Goal: Transaction & Acquisition: Book appointment/travel/reservation

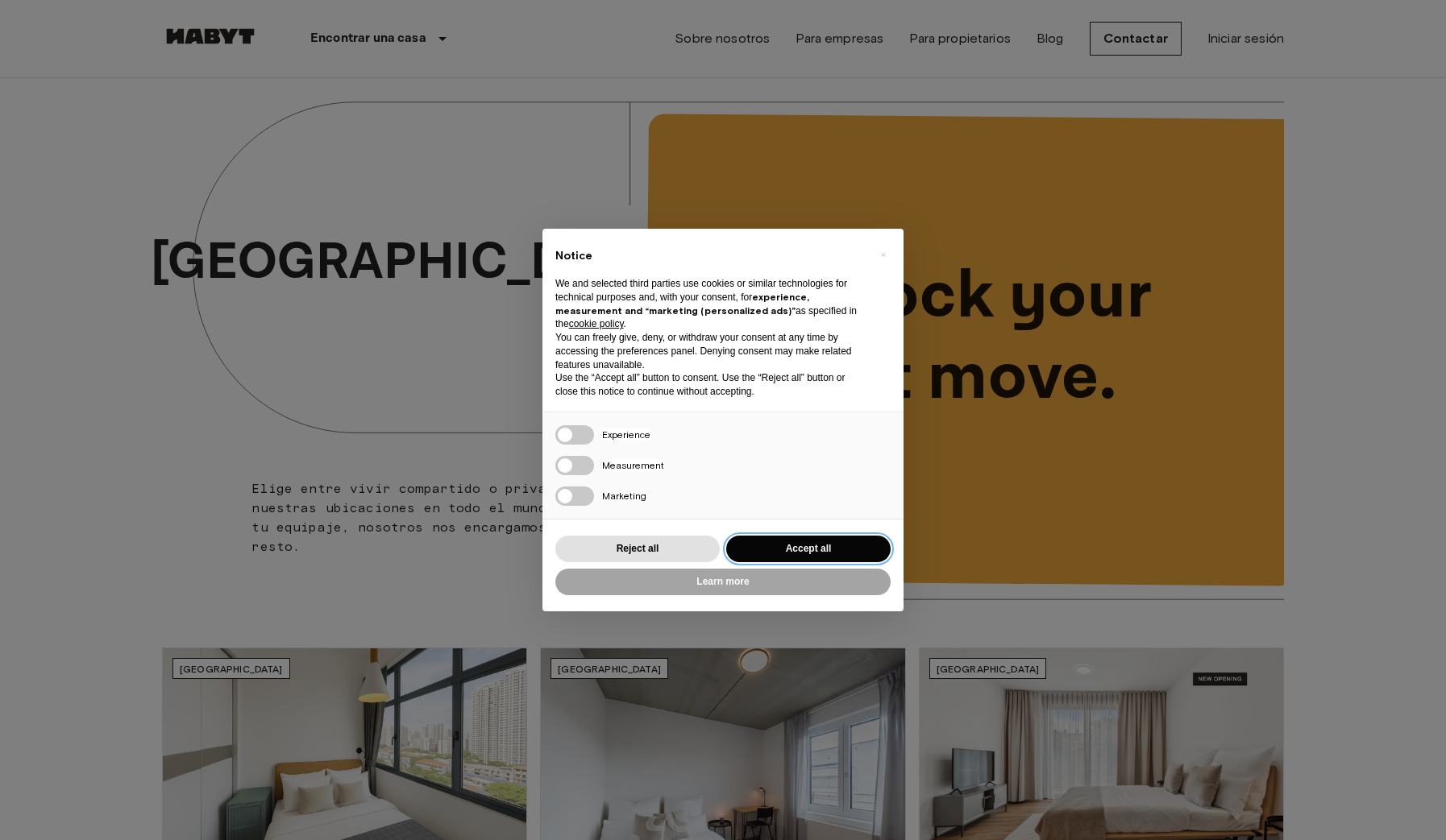
click at [810, 547] on button "Accept all" at bounding box center [808, 548] width 164 height 27
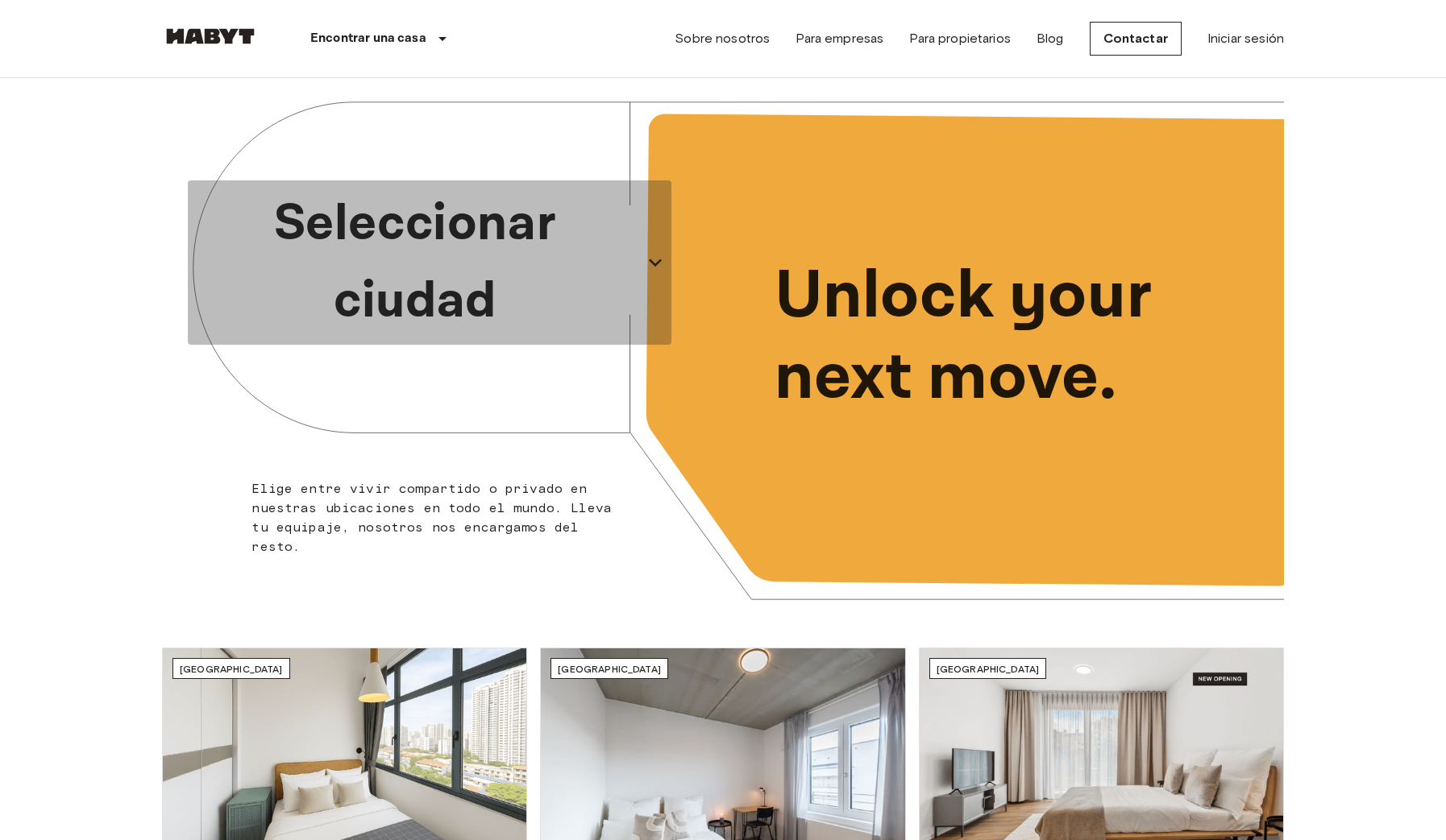
click at [497, 278] on p "Seleccionar ciudad" at bounding box center [415, 262] width 441 height 154
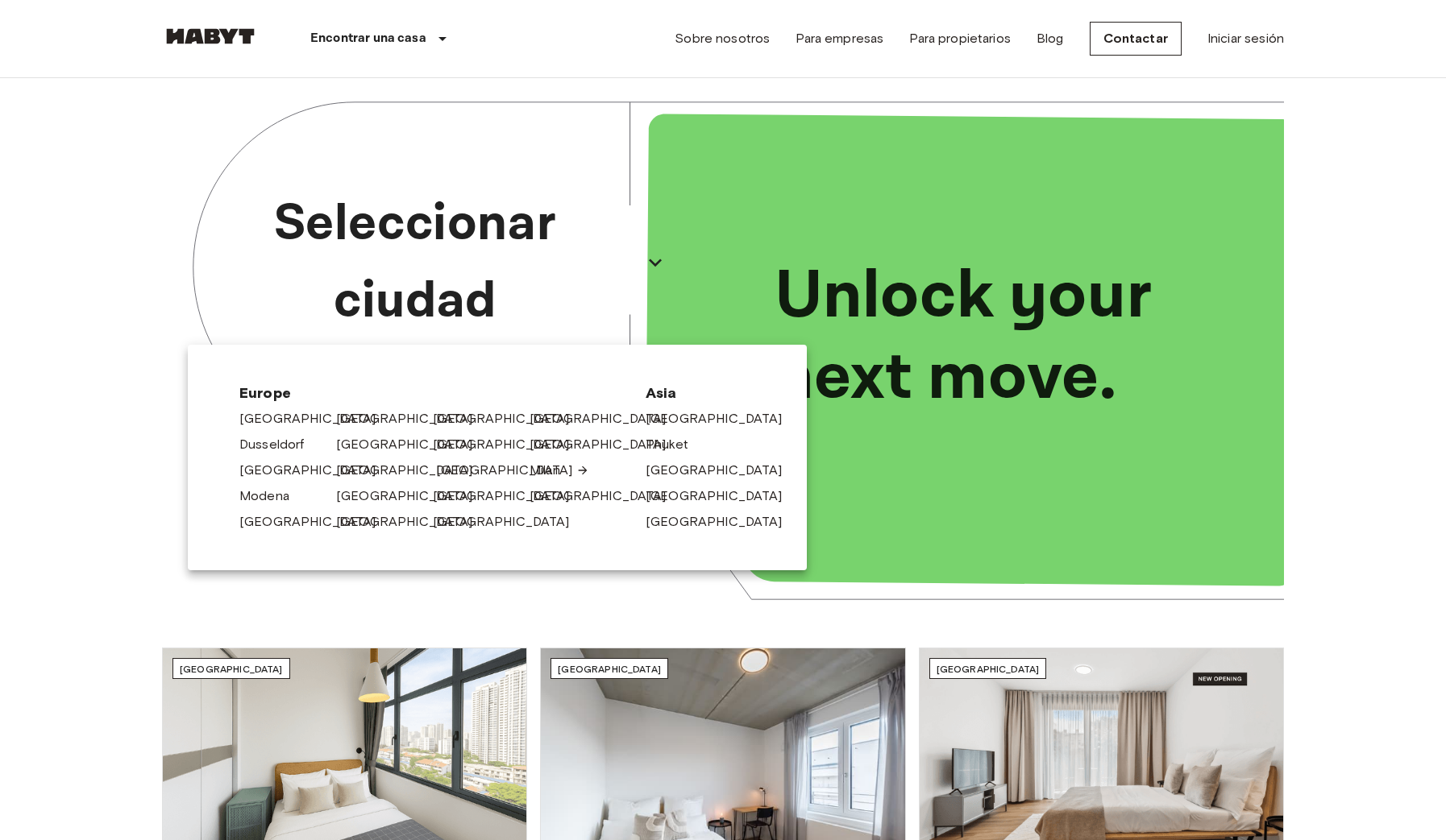
click at [467, 473] on link "[GEOGRAPHIC_DATA]" at bounding box center [512, 470] width 153 height 19
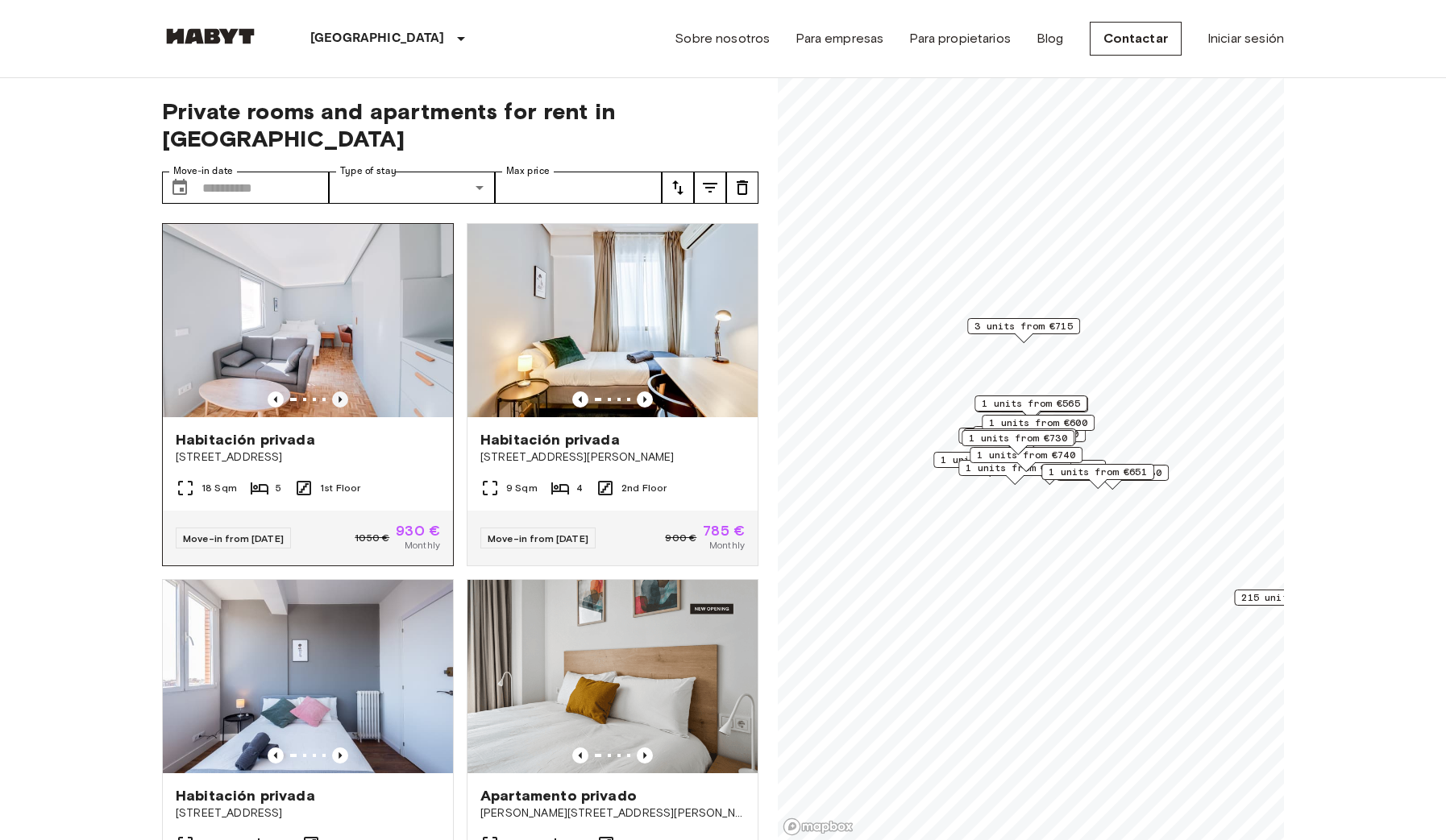
click at [341, 392] on icon "Previous image" at bounding box center [341, 400] width 16 height 16
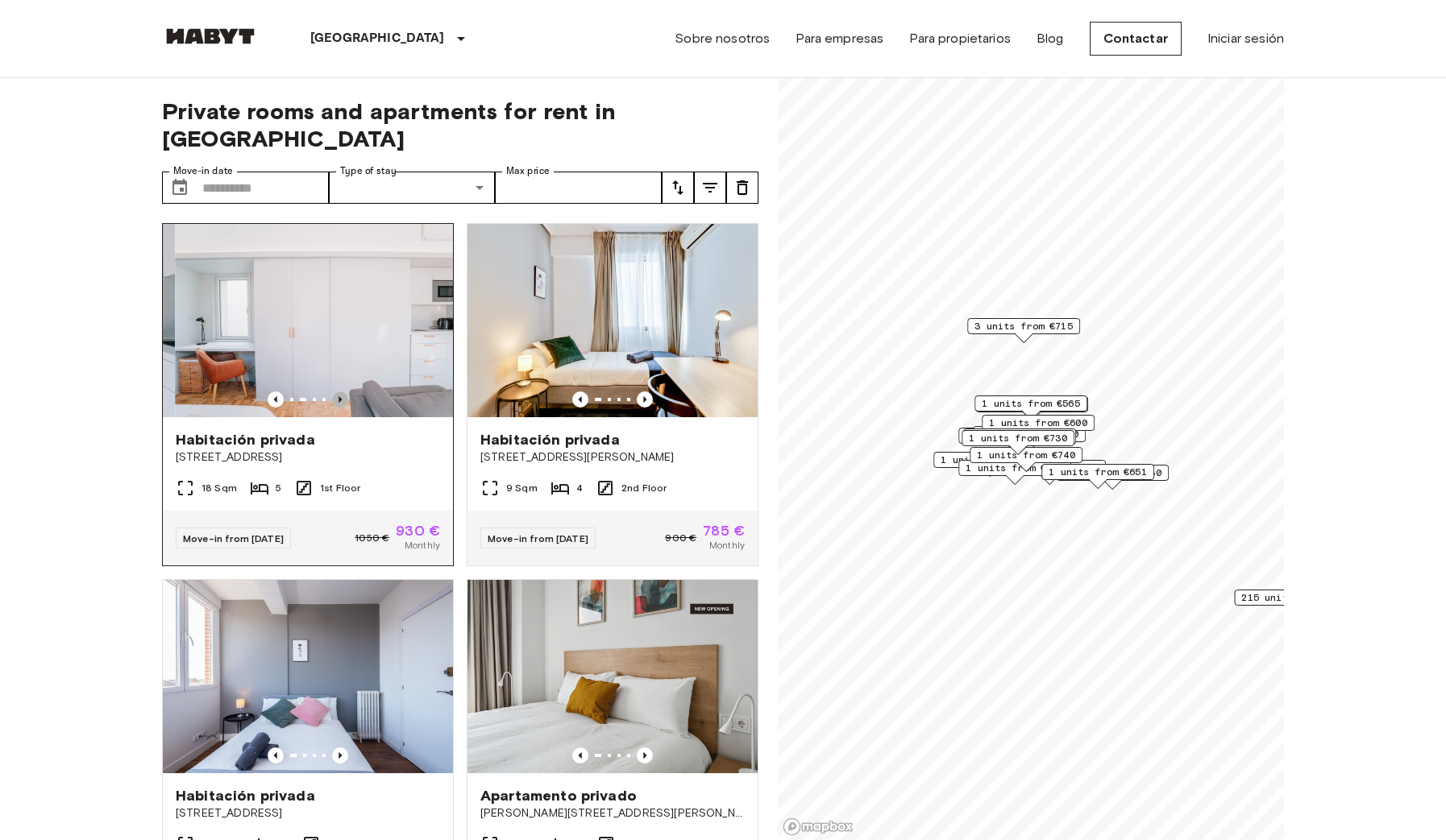
click at [340, 396] on icon "Previous image" at bounding box center [340, 400] width 3 height 6
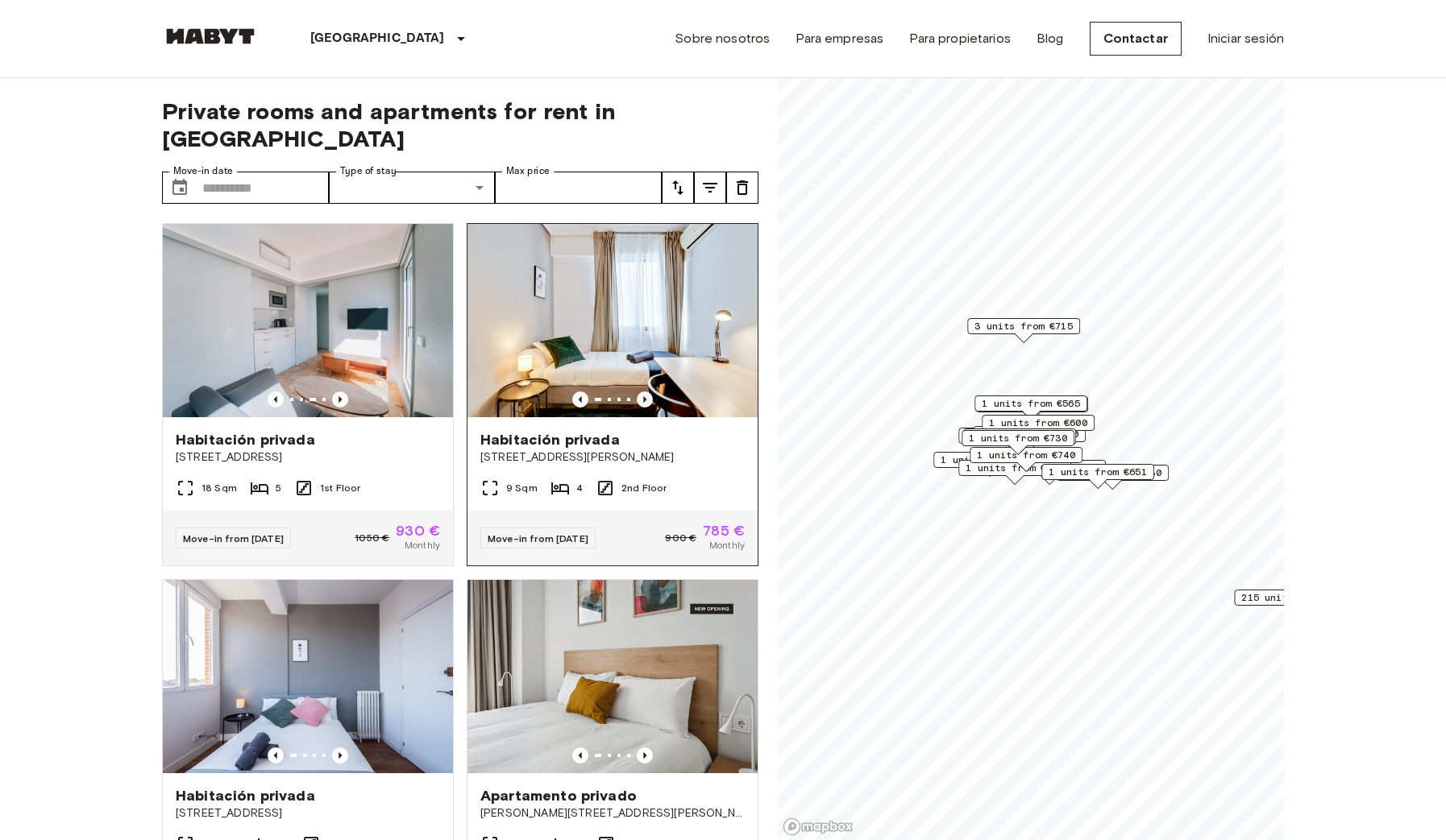
click at [647, 392] on icon "Previous image" at bounding box center [645, 400] width 16 height 16
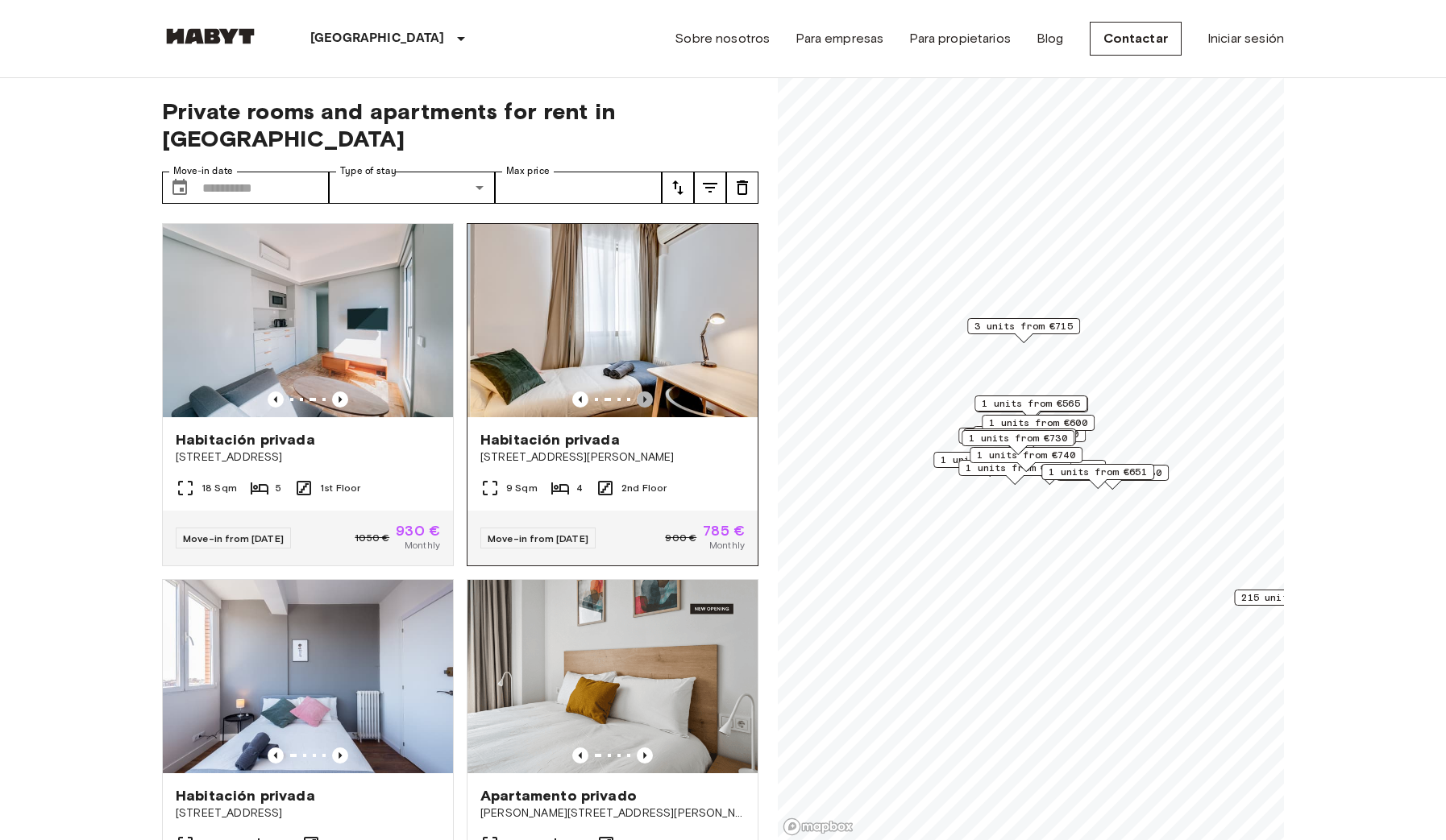
click at [647, 392] on icon "Previous image" at bounding box center [645, 400] width 16 height 16
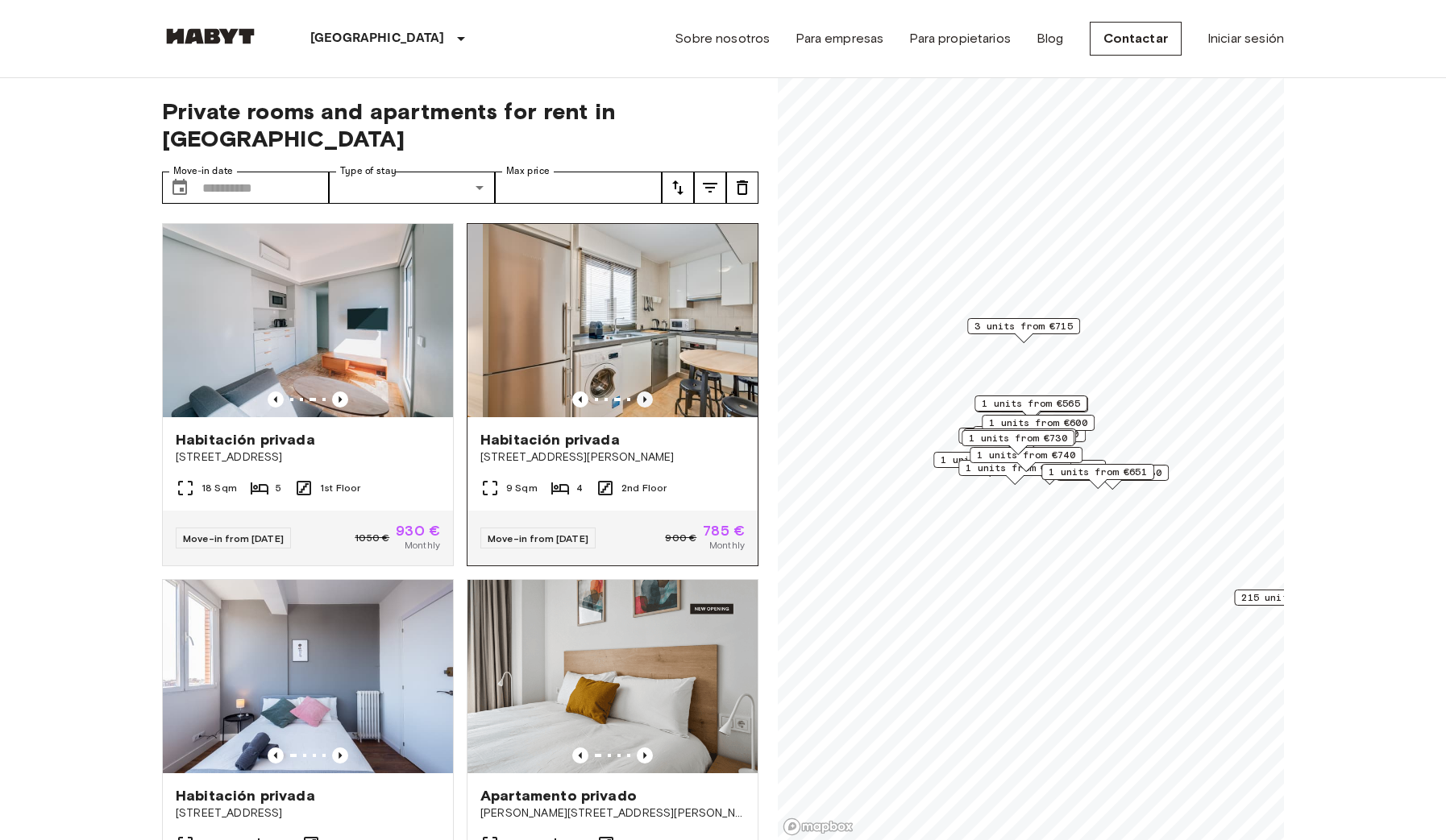
click at [647, 392] on icon "Previous image" at bounding box center [645, 400] width 16 height 16
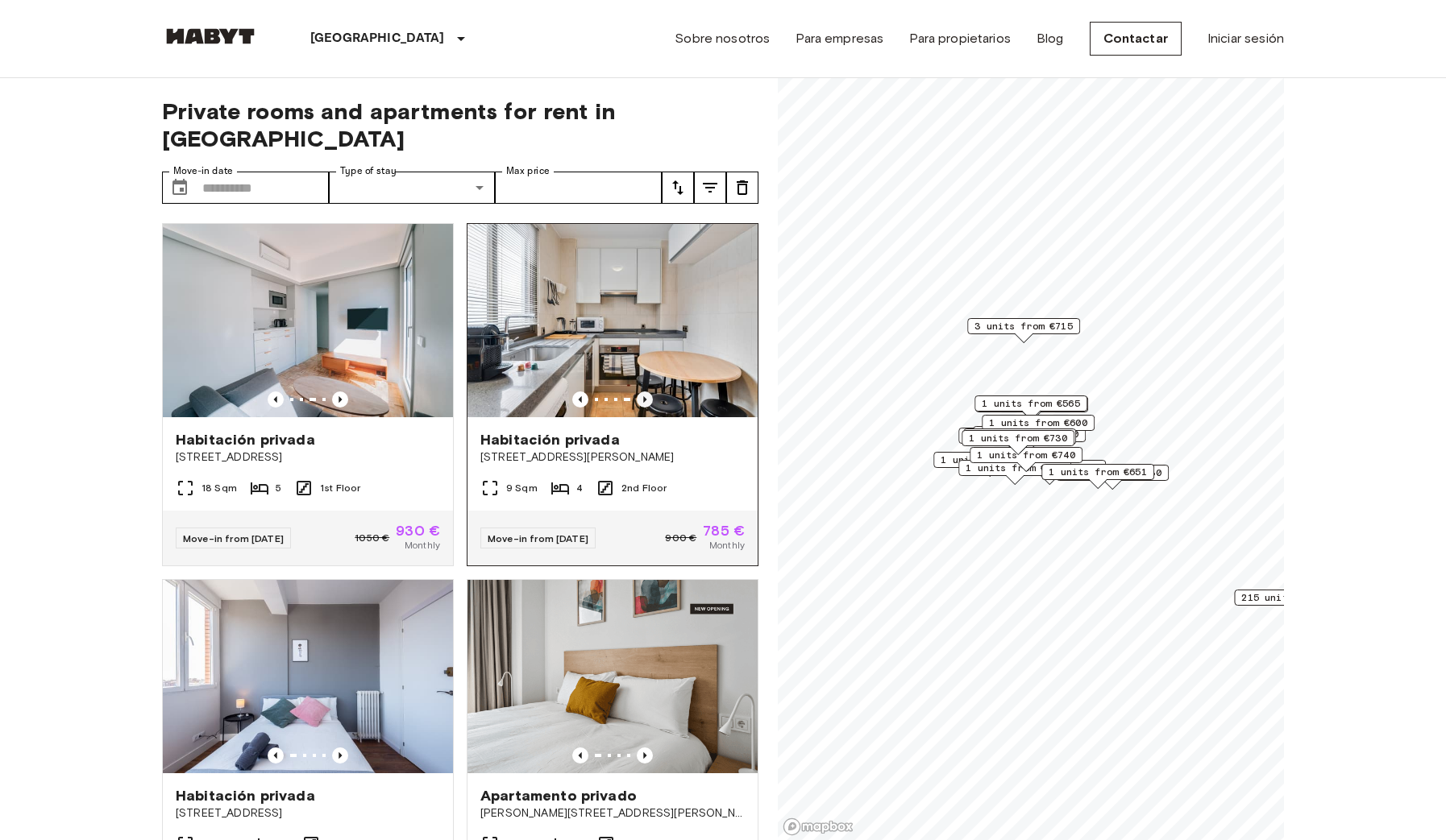
click at [647, 392] on icon "Previous image" at bounding box center [645, 400] width 16 height 16
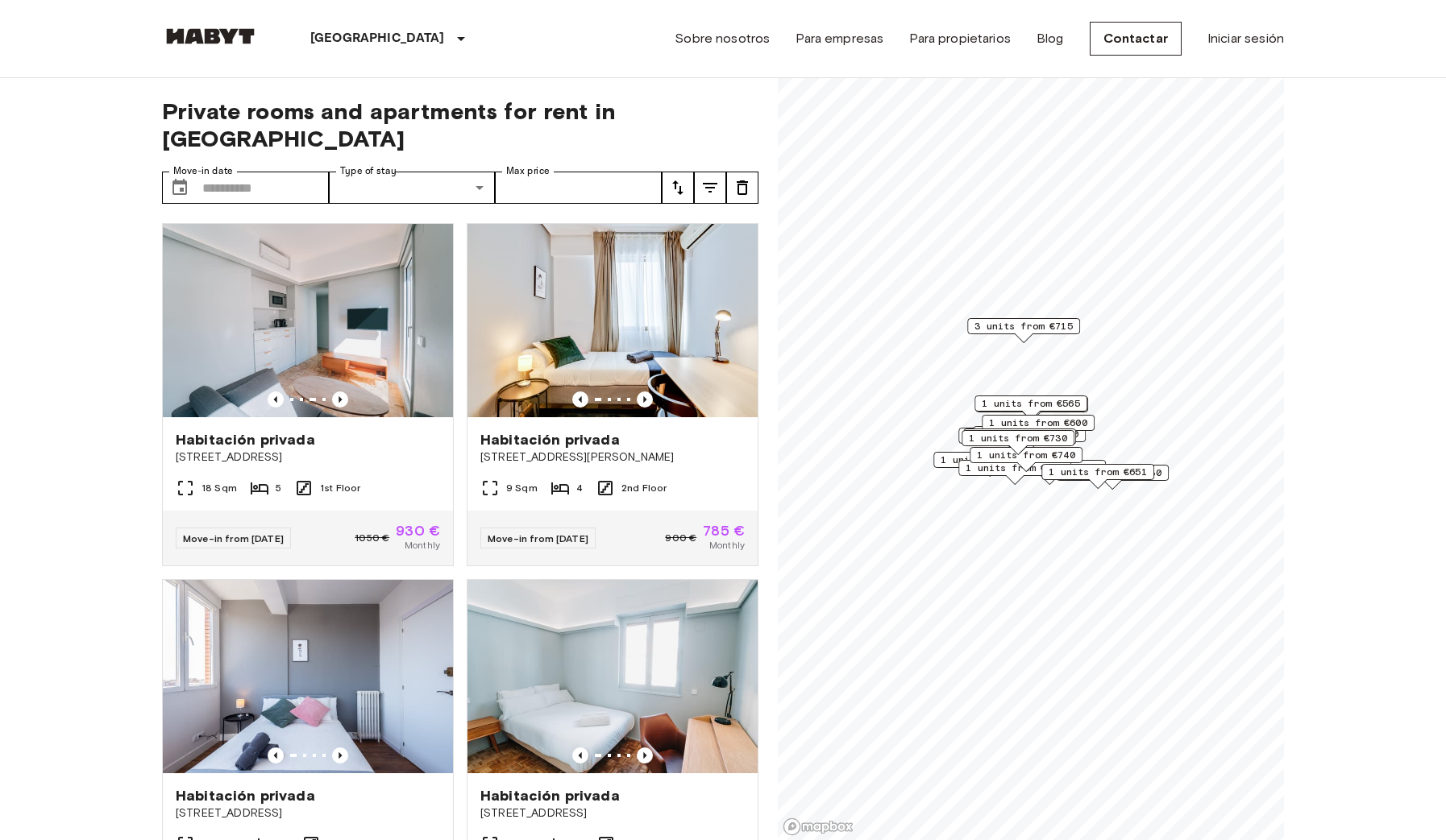
click at [1014, 327] on span "3 units from €715" at bounding box center [1023, 327] width 98 height 15
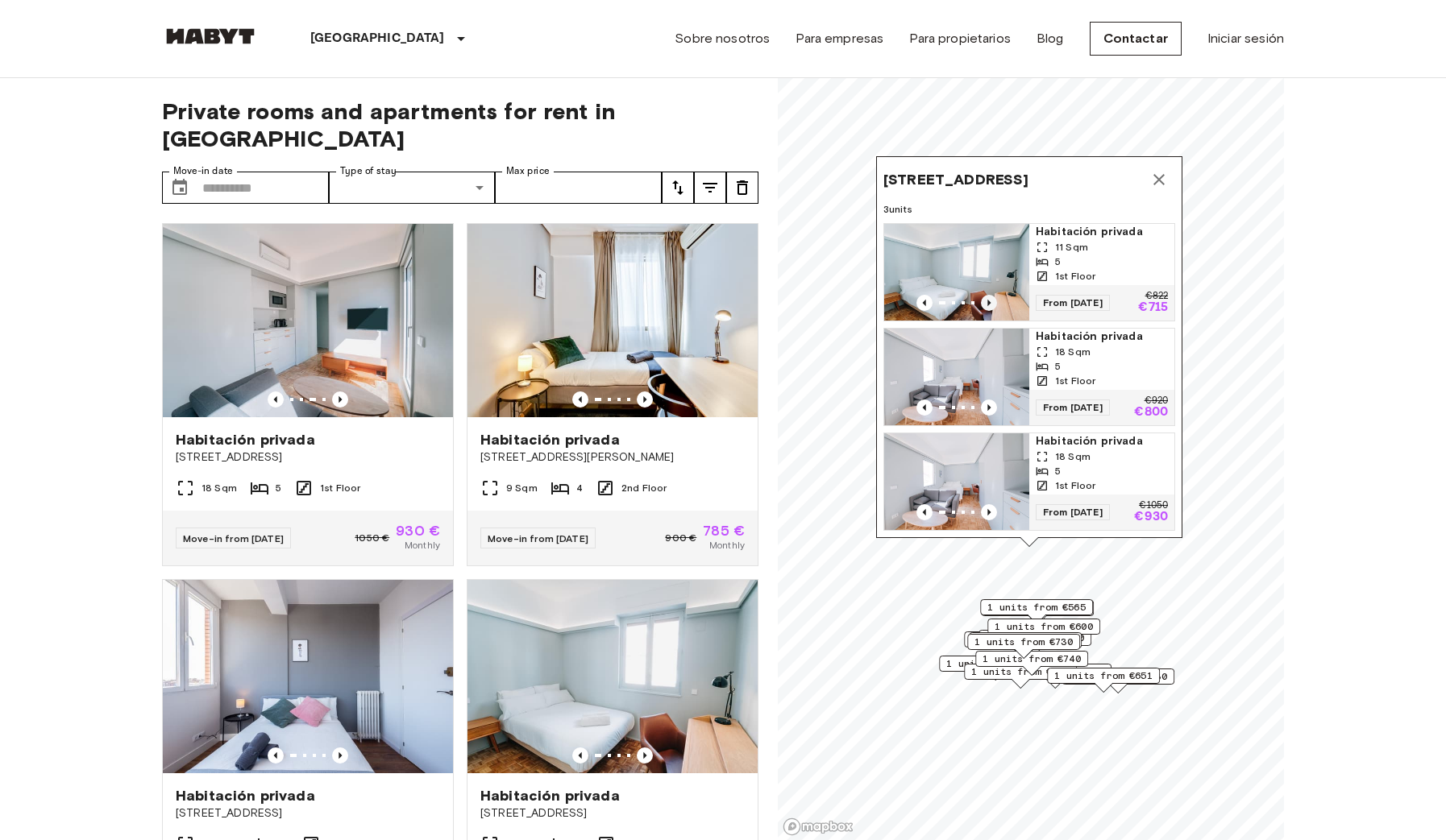
click at [993, 302] on icon "Previous image" at bounding box center [989, 303] width 16 height 16
click at [989, 300] on icon "Previous image" at bounding box center [989, 303] width 16 height 16
click at [988, 300] on icon "Previous image" at bounding box center [989, 303] width 16 height 16
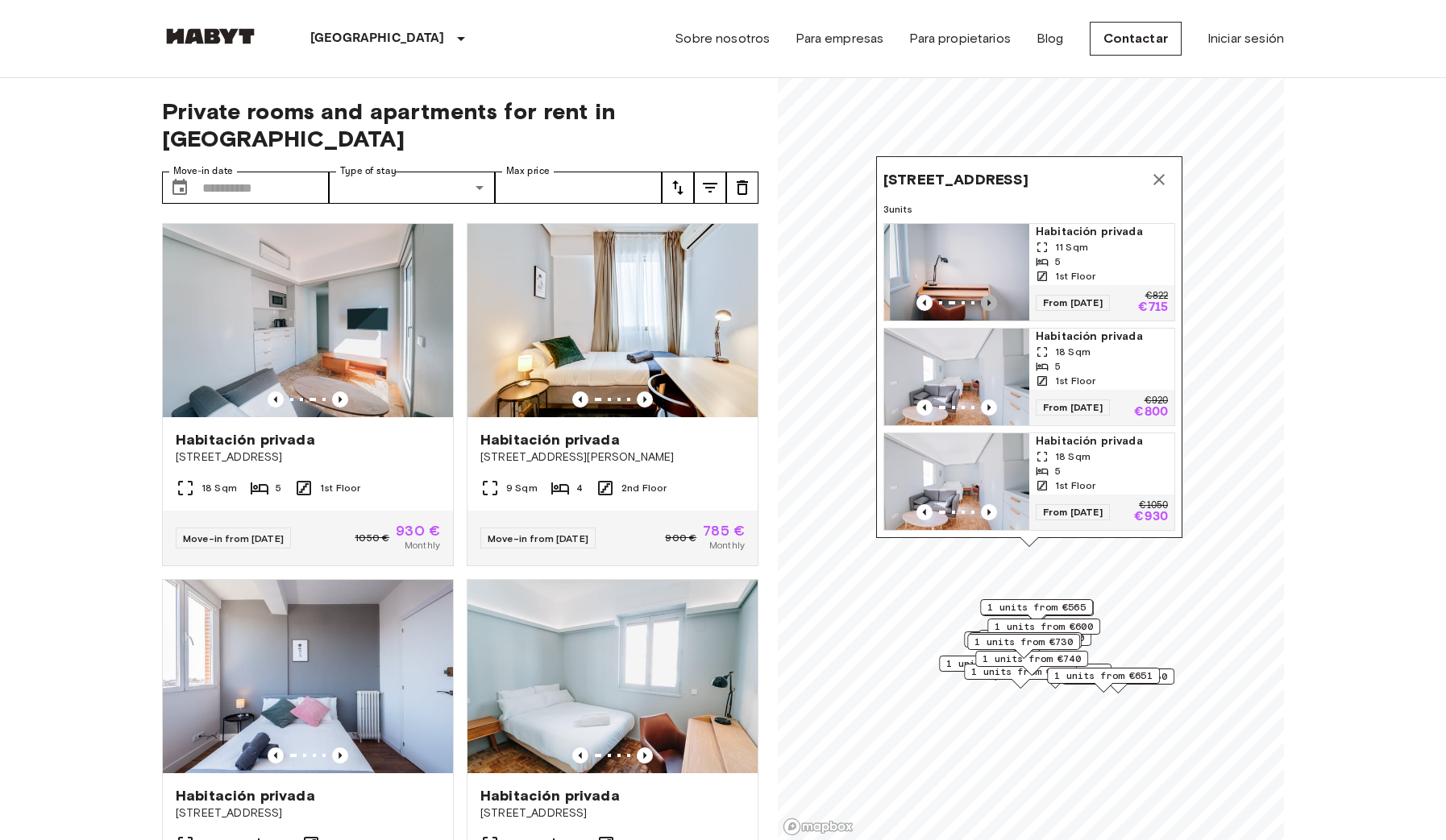
click at [988, 300] on icon "Previous image" at bounding box center [989, 303] width 16 height 16
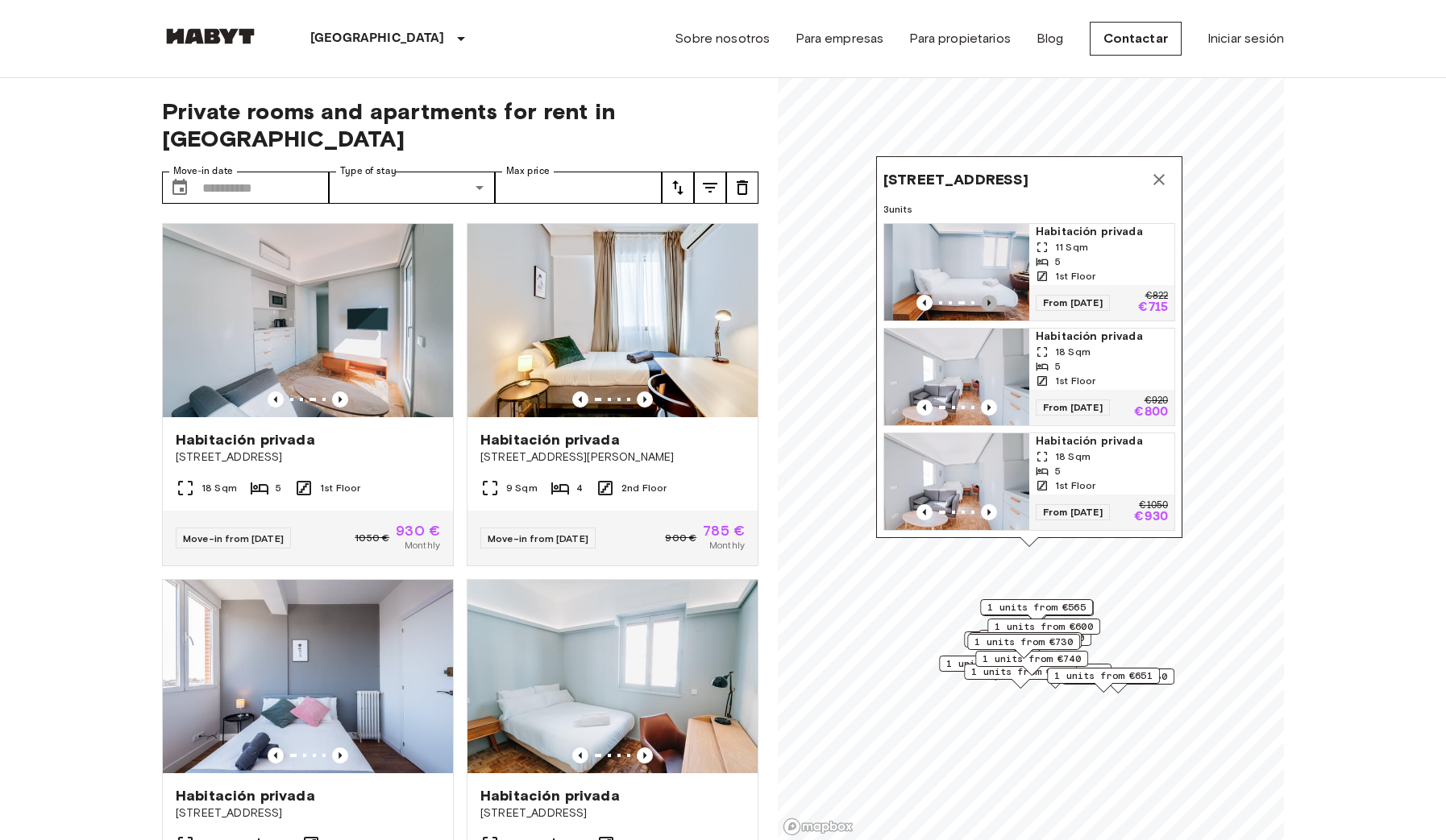
click at [988, 300] on icon "Previous image" at bounding box center [989, 303] width 16 height 16
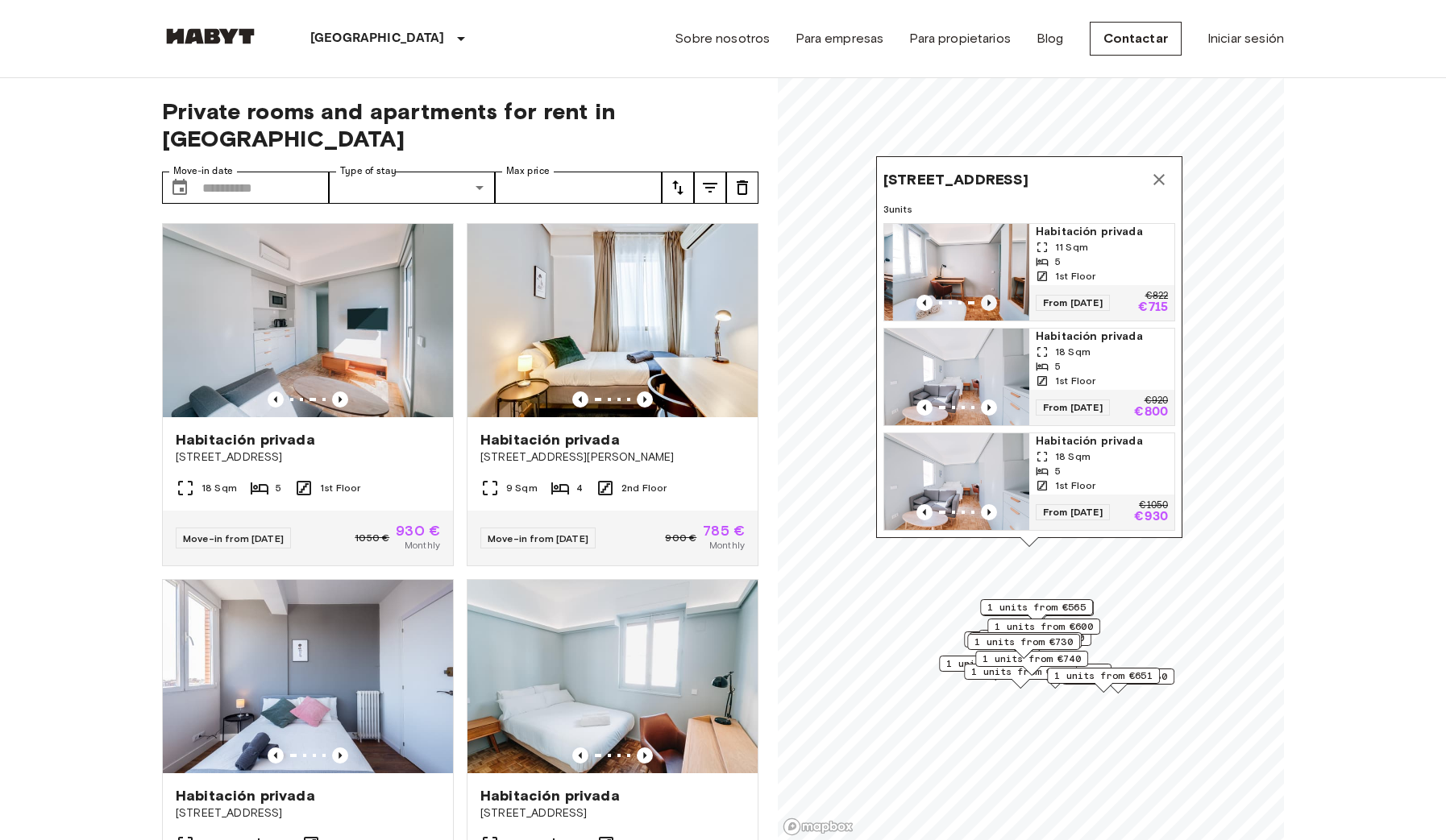
click at [988, 300] on icon "Previous image" at bounding box center [989, 303] width 16 height 16
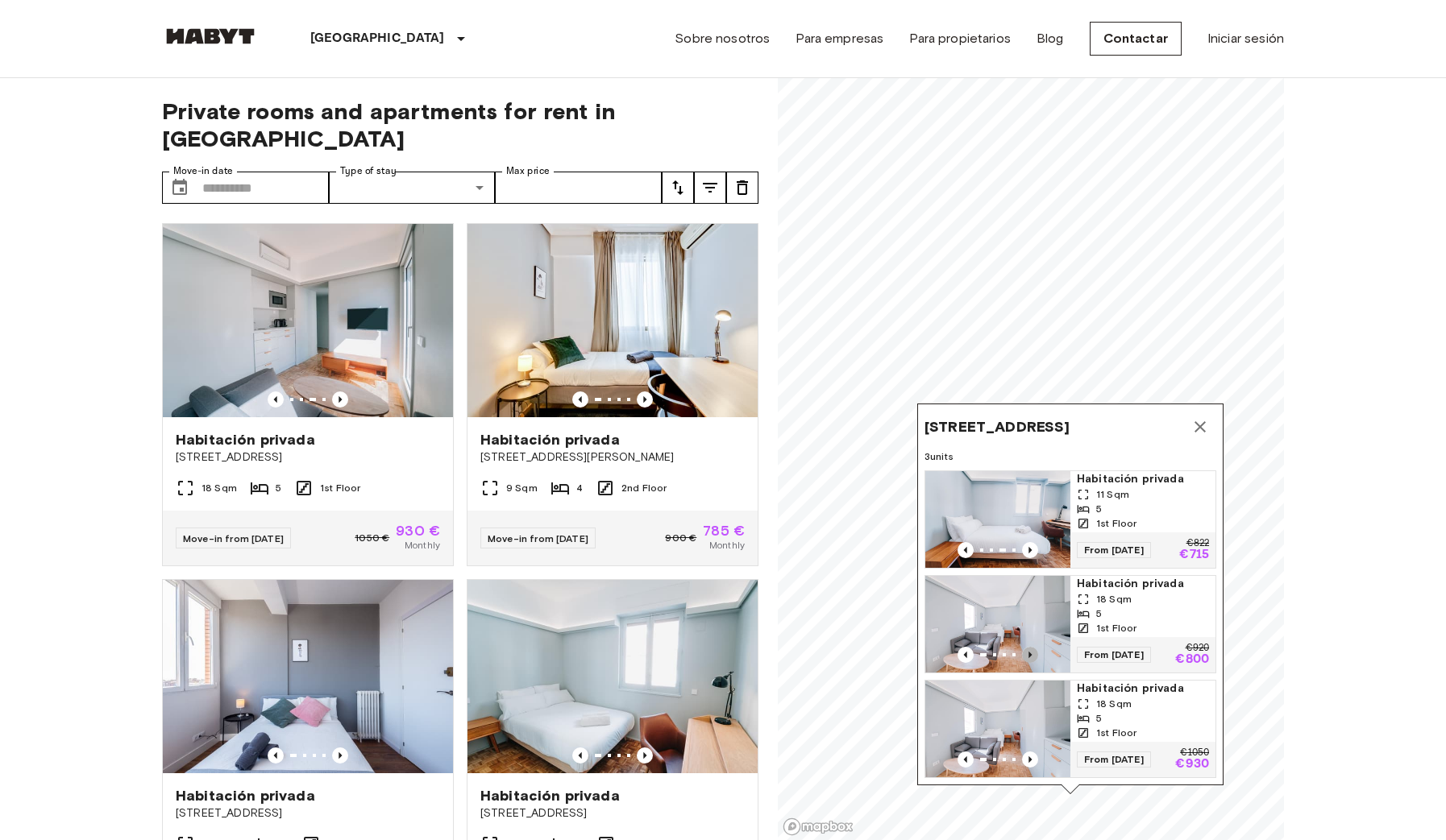
click at [1031, 647] on icon "Previous image" at bounding box center [1030, 655] width 16 height 16
click at [1031, 651] on icon "Previous image" at bounding box center [1030, 655] width 16 height 16
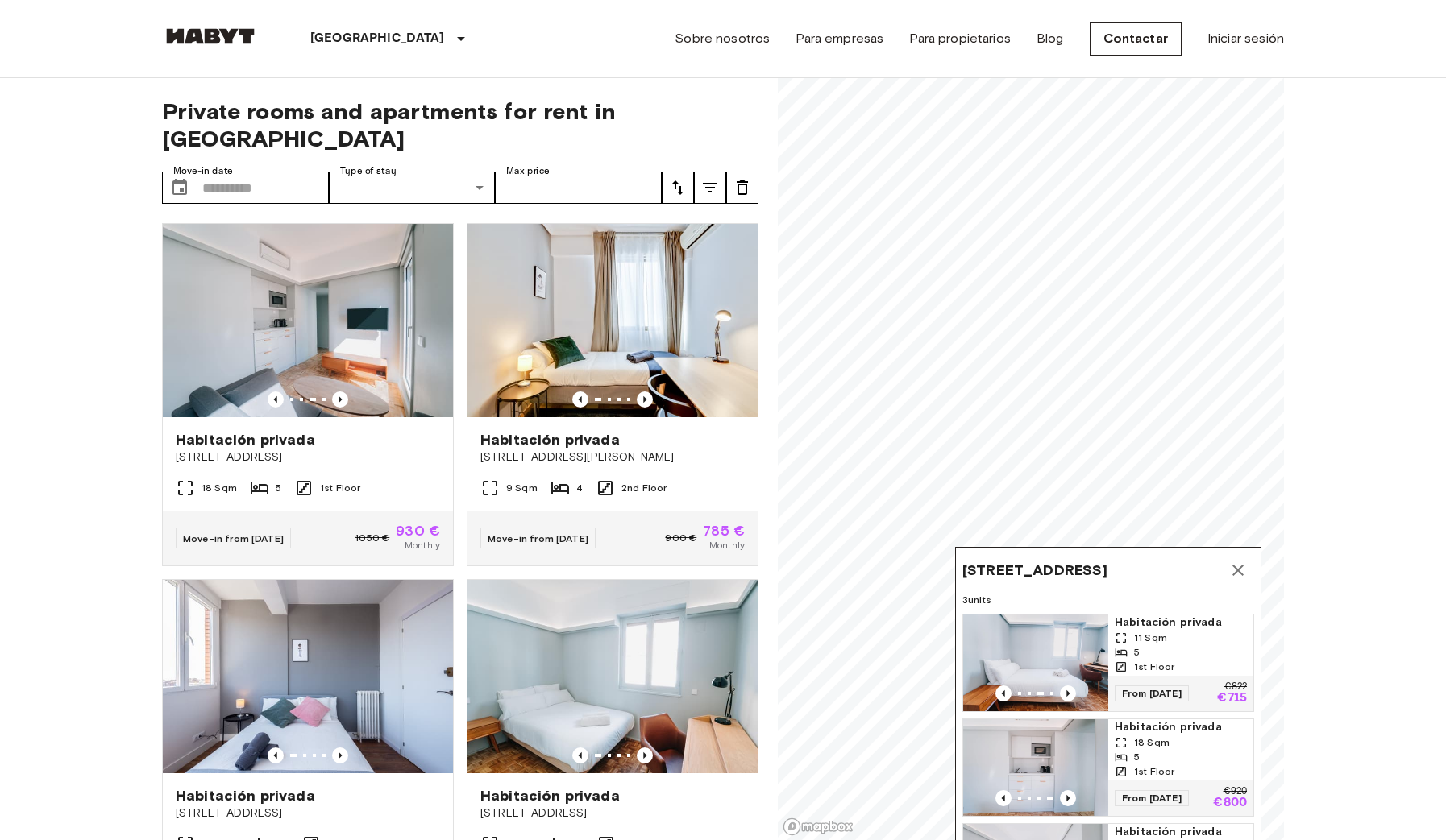
drag, startPoint x: 1305, startPoint y: 493, endPoint x: 1164, endPoint y: 623, distance: 191.8
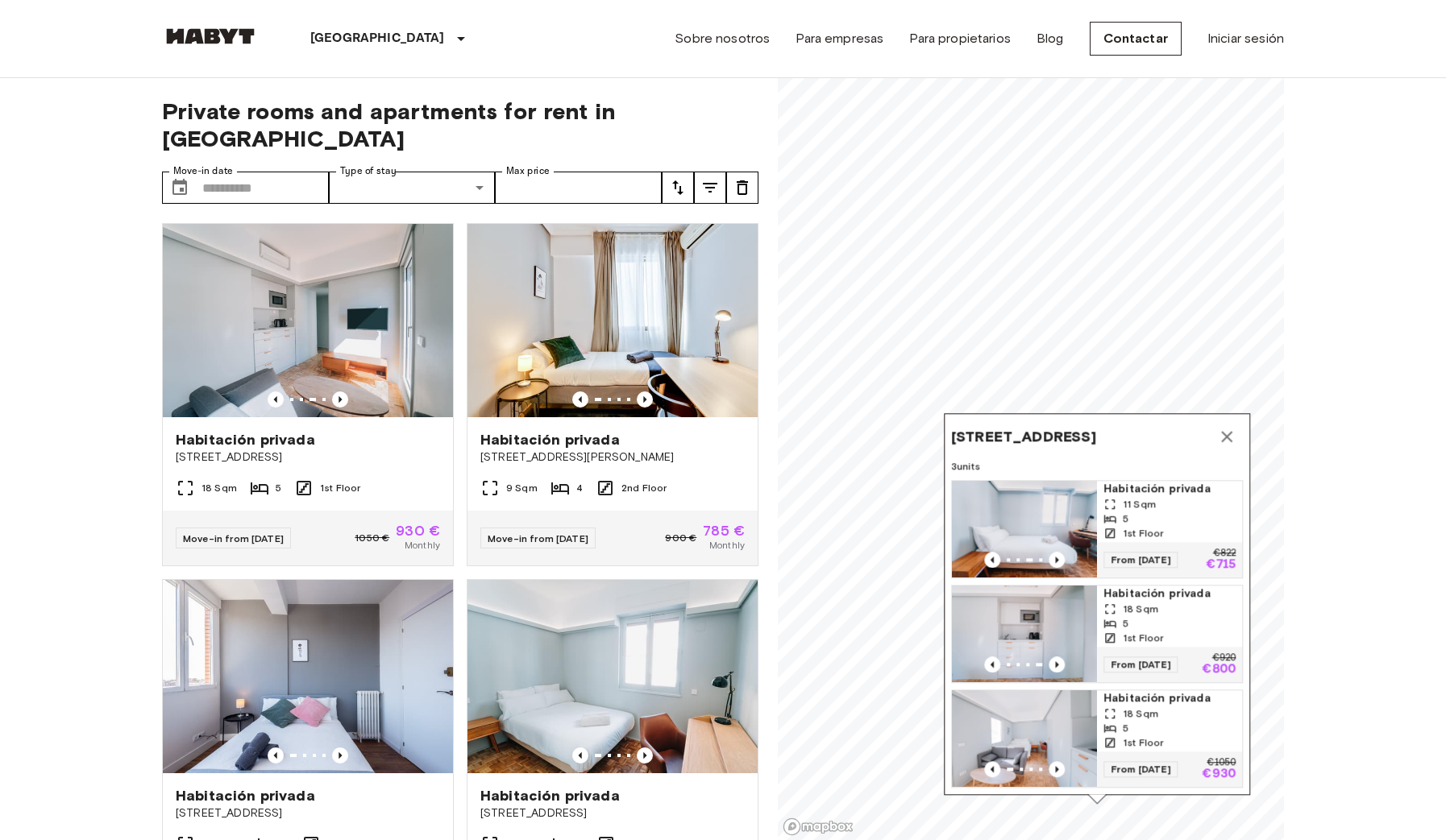
drag, startPoint x: 1134, startPoint y: 623, endPoint x: 1119, endPoint y: 440, distance: 183.6
click at [1121, 481] on span "Habitación privada" at bounding box center [1169, 489] width 132 height 16
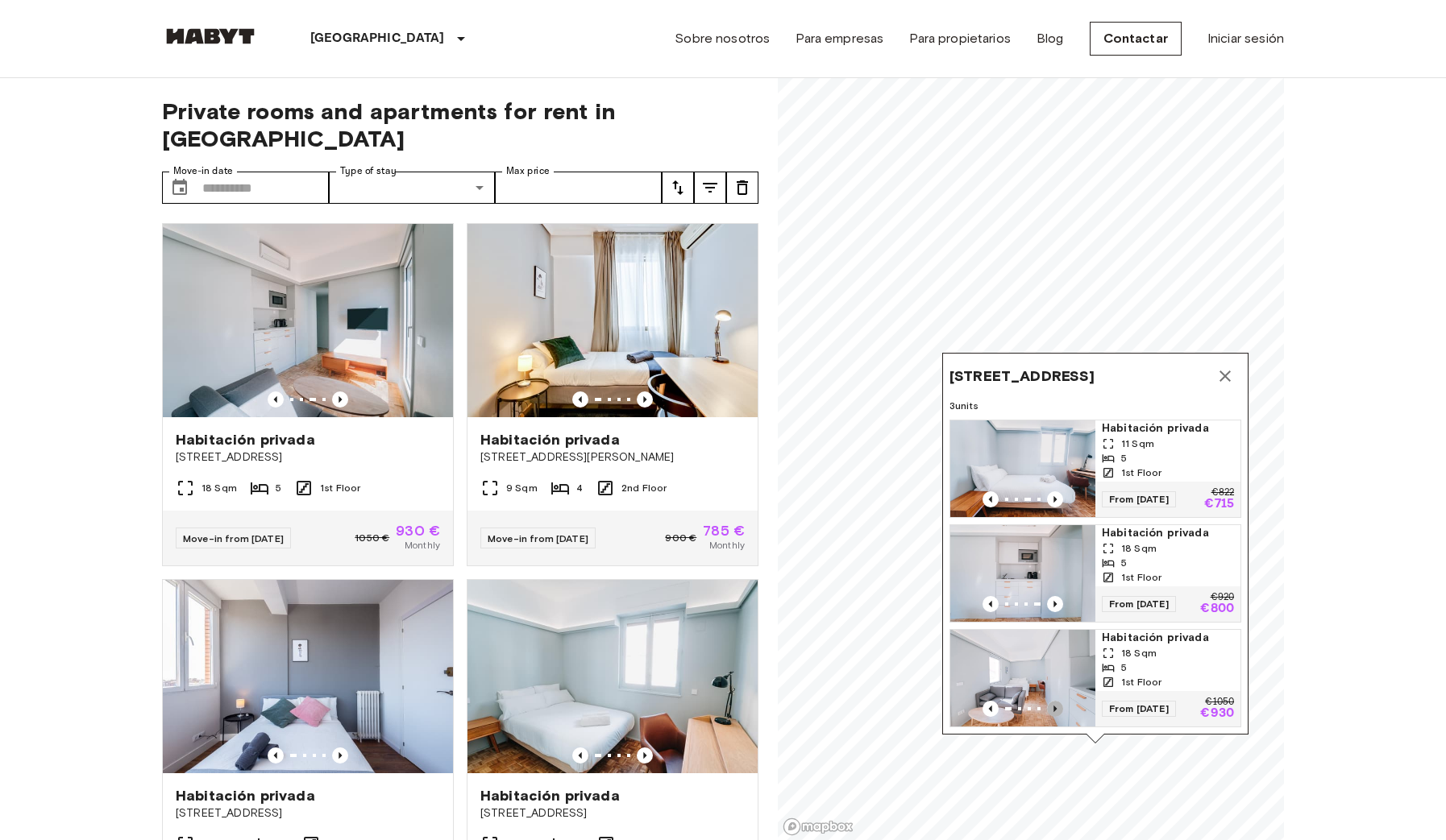
click at [1055, 707] on icon "Previous image" at bounding box center [1055, 709] width 16 height 16
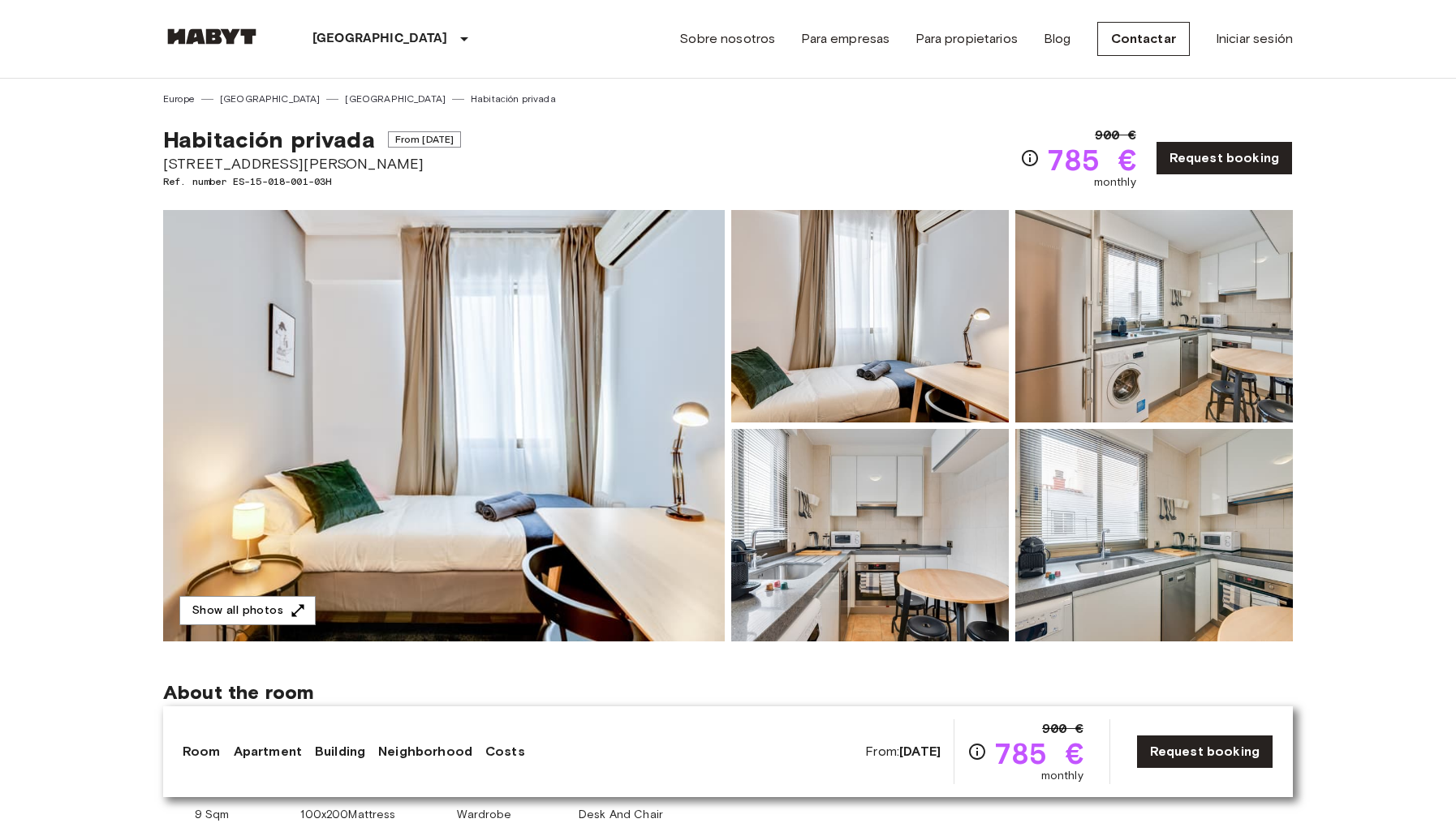
click at [556, 367] on img at bounding box center [444, 426] width 561 height 432
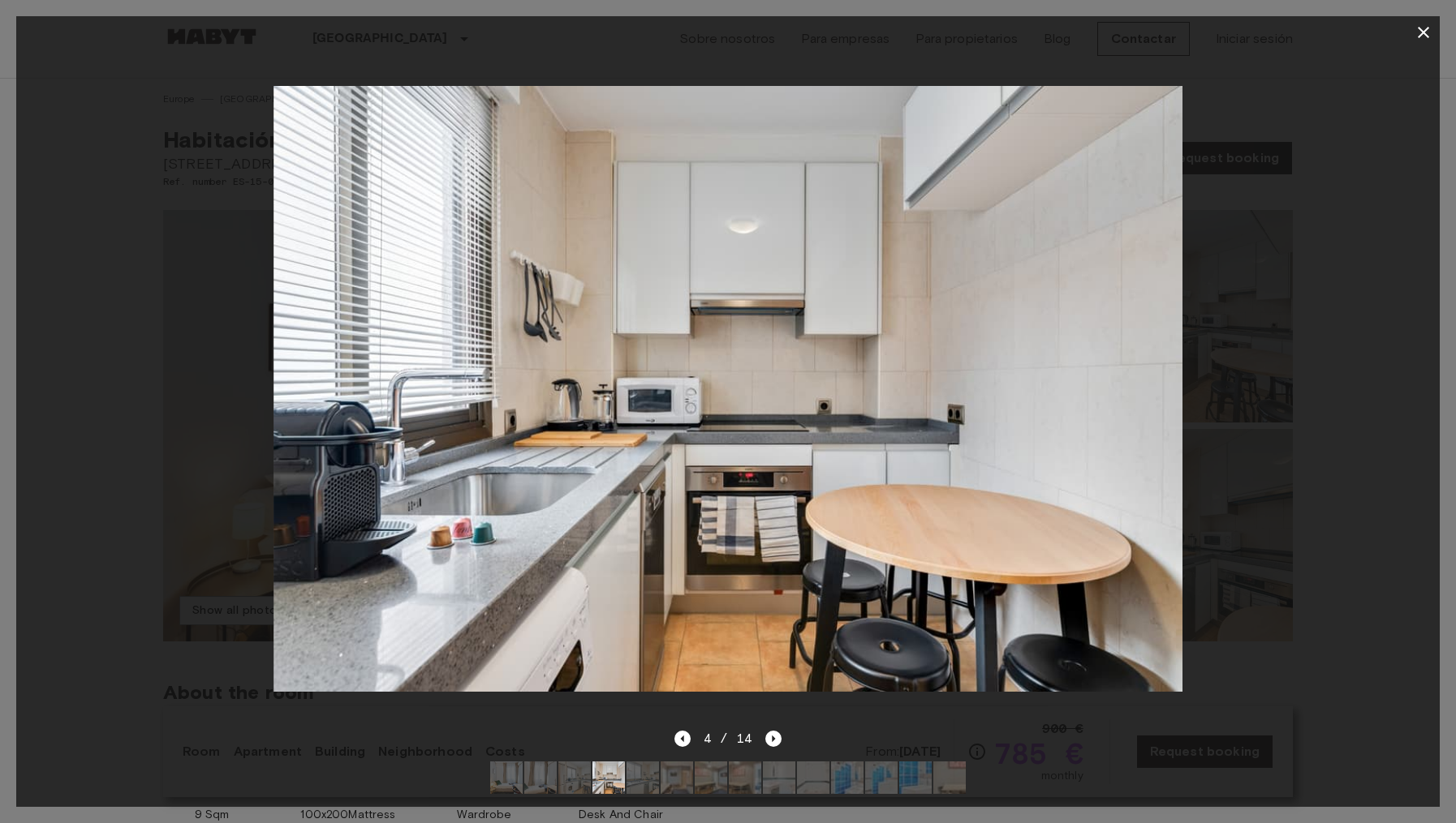
click at [1431, 26] on icon "button" at bounding box center [1423, 33] width 20 height 20
